Goal: Task Accomplishment & Management: Manage account settings

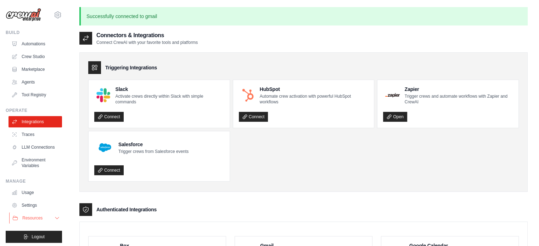
click at [54, 220] on icon at bounding box center [57, 218] width 6 height 6
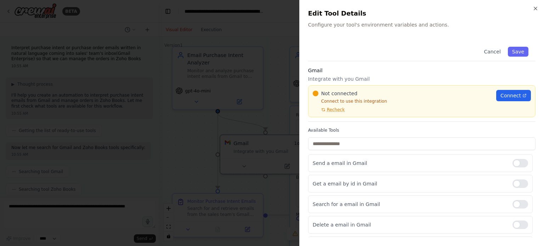
scroll to position [719, 0]
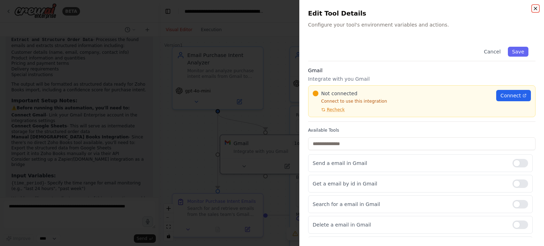
click at [537, 7] on icon "button" at bounding box center [536, 9] width 6 height 6
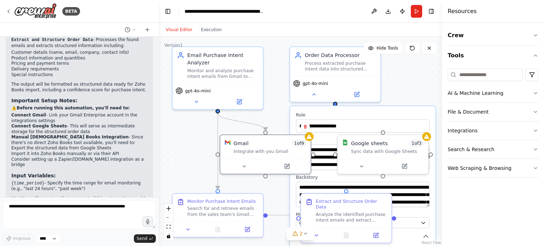
click at [408, 106] on div "**********" at bounding box center [363, 221] width 147 height 231
click at [409, 94] on div ".deletable-edge-delete-btn { width: 20px; height: 20px; border: 0px solid #ffff…" at bounding box center [300, 141] width 283 height 209
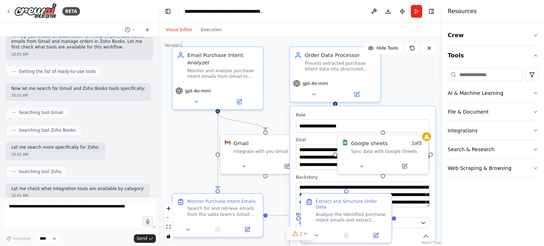
scroll to position [0, 0]
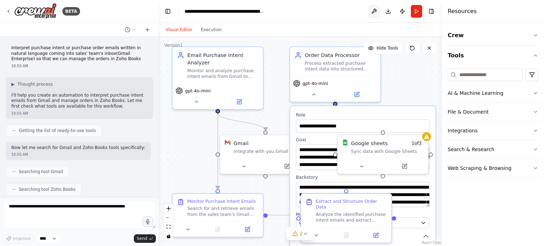
click at [374, 12] on button at bounding box center [374, 11] width 11 height 13
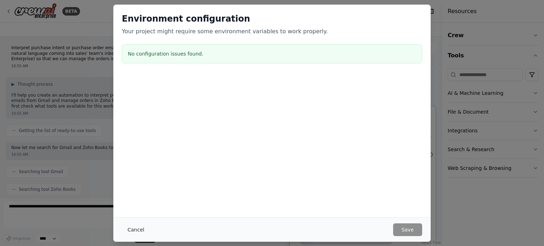
click at [135, 228] on button "Cancel" at bounding box center [136, 230] width 28 height 13
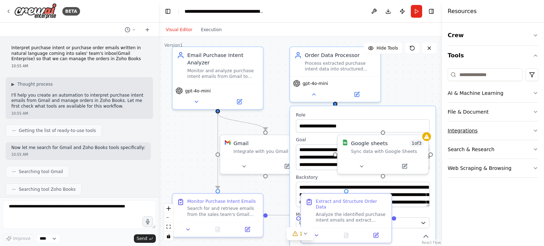
click at [483, 129] on button "Integrations" at bounding box center [493, 131] width 91 height 18
